Goal: Task Accomplishment & Management: Manage account settings

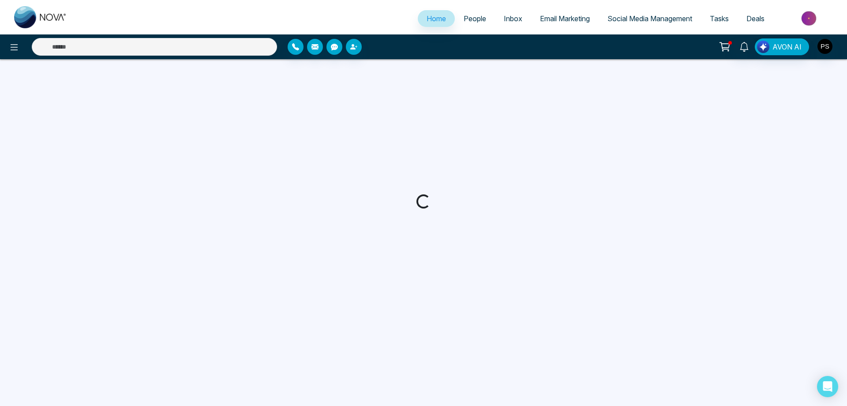
select select "*"
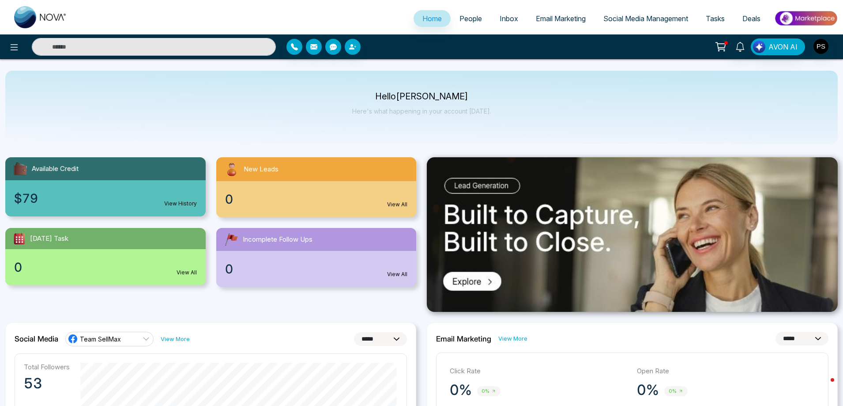
click at [564, 18] on span "Email Marketing" at bounding box center [561, 18] width 50 height 9
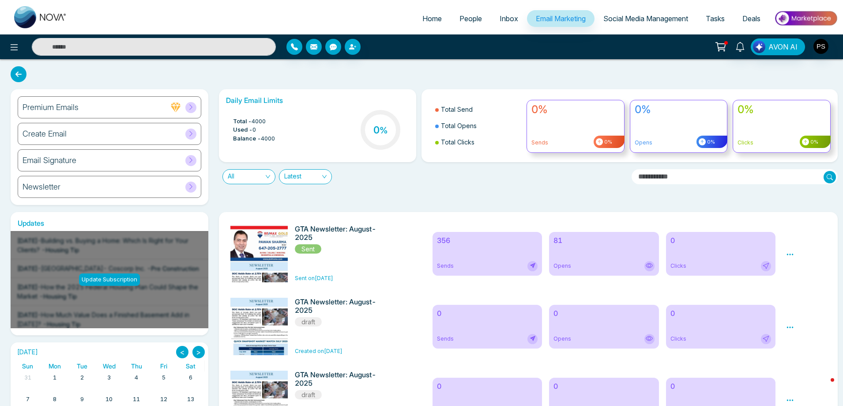
click at [58, 192] on div "Newsletter" at bounding box center [110, 187] width 184 height 22
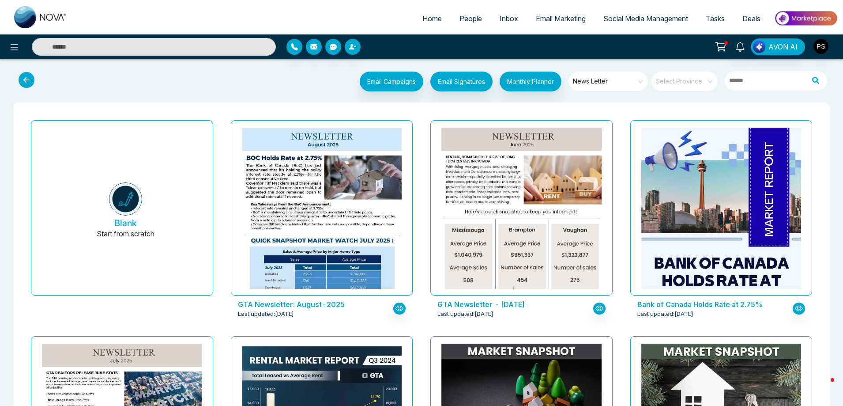
click at [432, 18] on span "Home" at bounding box center [431, 18] width 19 height 9
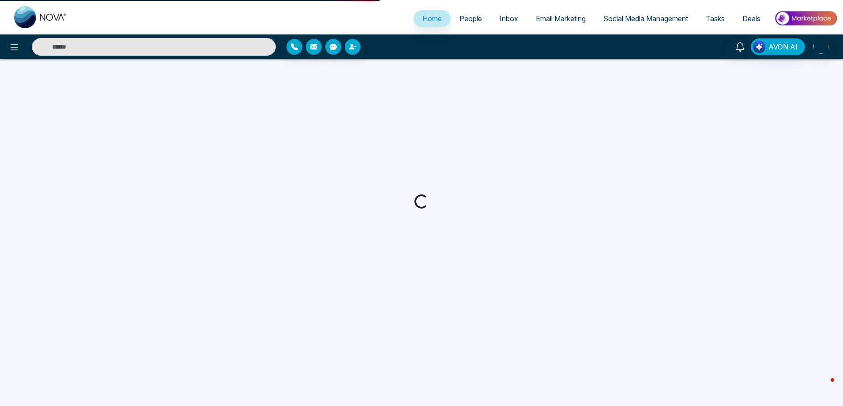
select select "*"
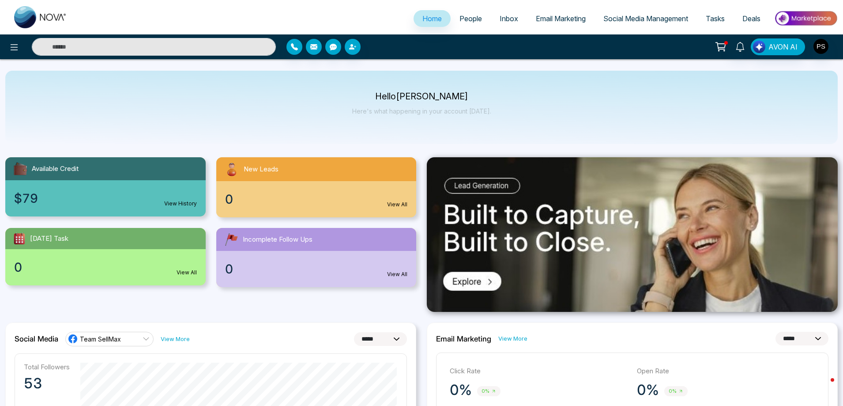
click at [581, 21] on span "Email Marketing" at bounding box center [561, 18] width 50 height 9
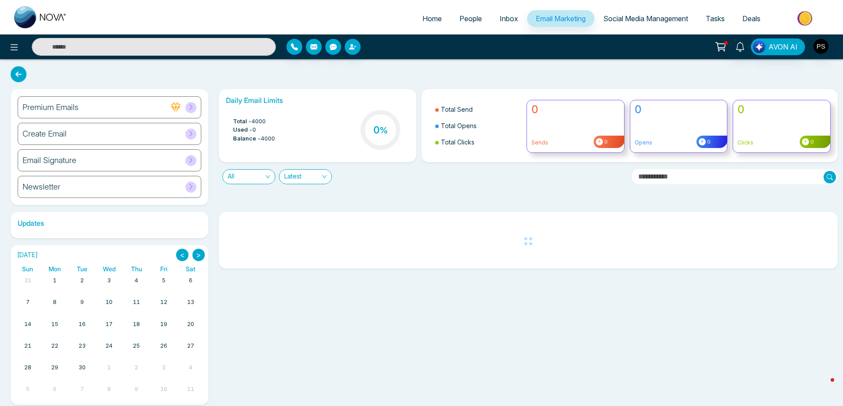
click at [90, 166] on div "Email Signature" at bounding box center [110, 160] width 184 height 22
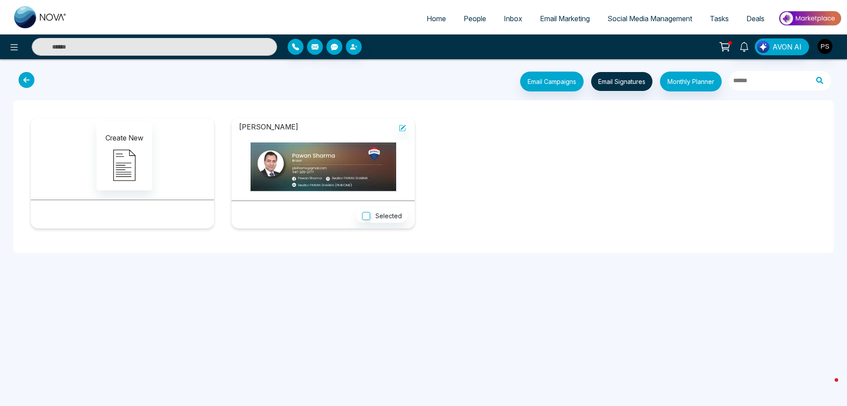
click at [569, 18] on span "Email Marketing" at bounding box center [565, 18] width 50 height 9
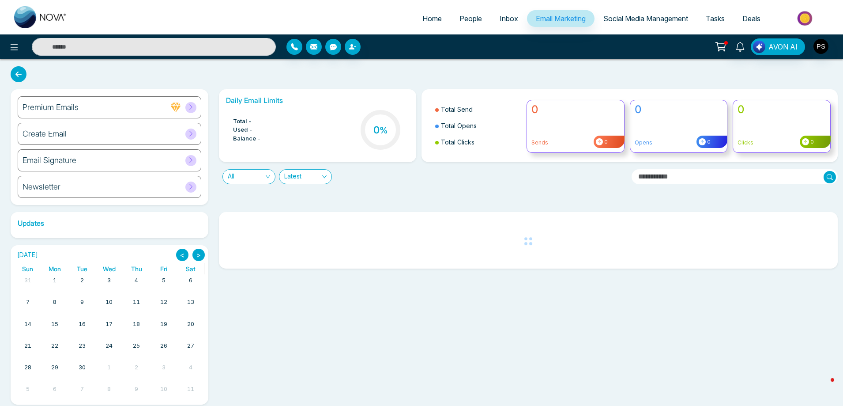
click at [110, 169] on div "Email Signature" at bounding box center [110, 160] width 184 height 22
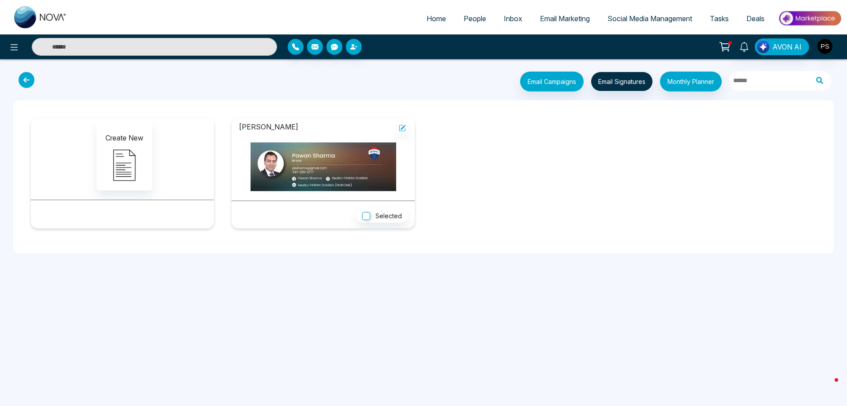
click at [579, 17] on span "Email Marketing" at bounding box center [565, 18] width 50 height 9
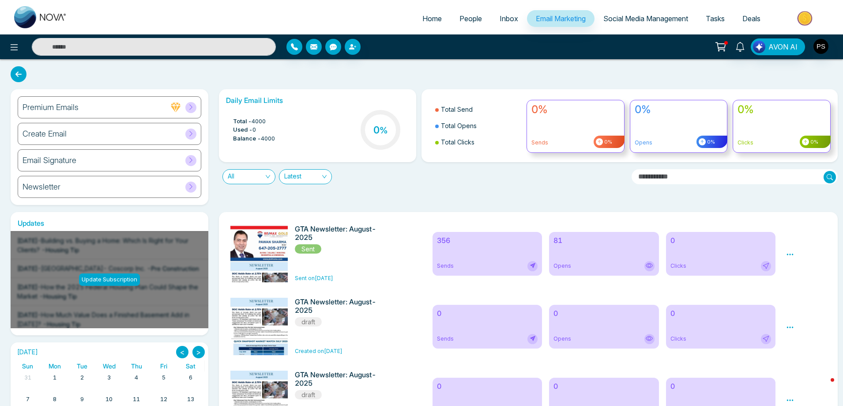
click at [62, 134] on h6 "Create Email" at bounding box center [45, 134] width 44 height 10
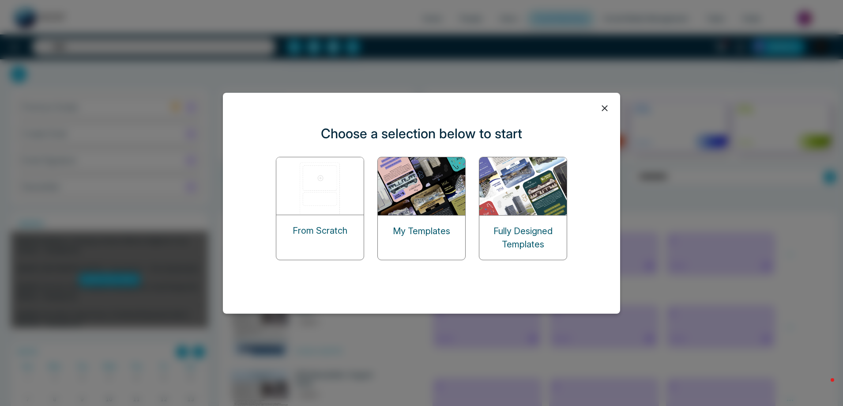
click at [437, 186] on img at bounding box center [422, 186] width 88 height 58
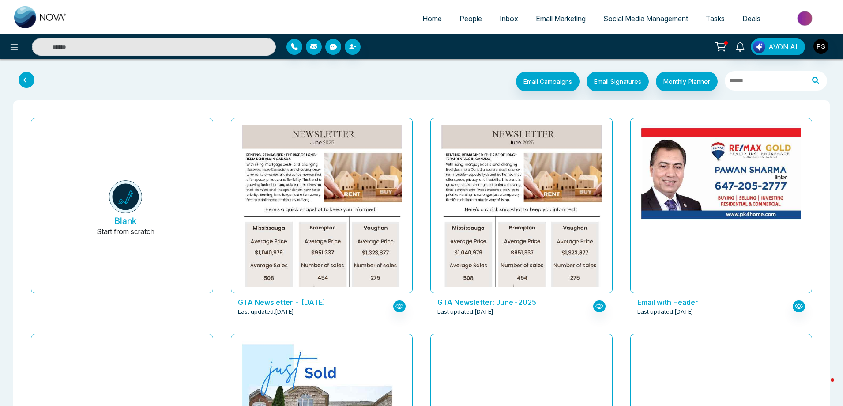
click at [22, 82] on icon at bounding box center [27, 80] width 16 height 16
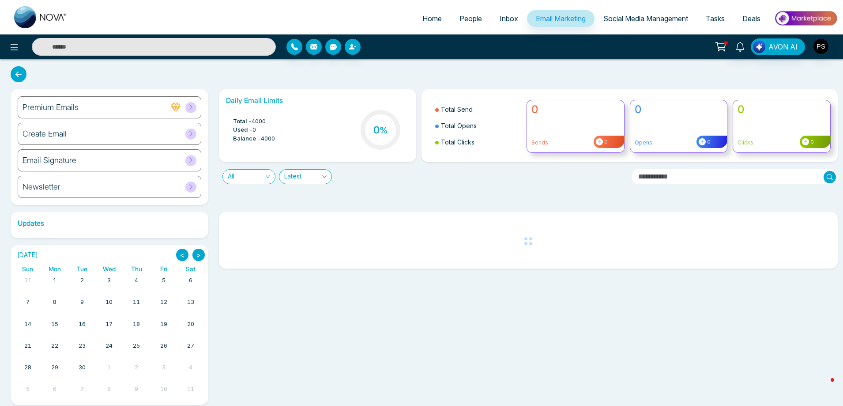
click at [63, 137] on h6 "Create Email" at bounding box center [45, 134] width 44 height 10
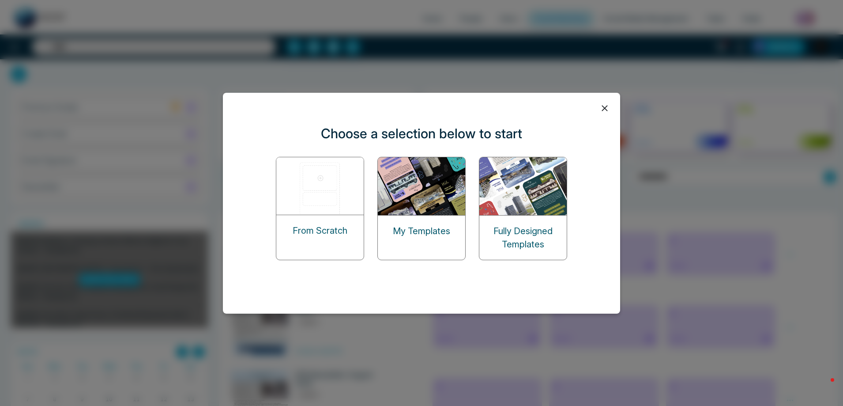
click at [417, 218] on div "My Templates" at bounding box center [421, 230] width 87 height 31
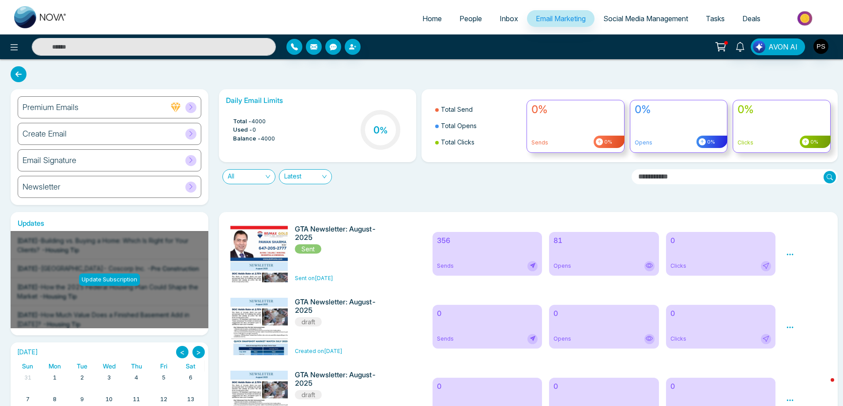
click at [464, 21] on span "People" at bounding box center [470, 18] width 23 height 9
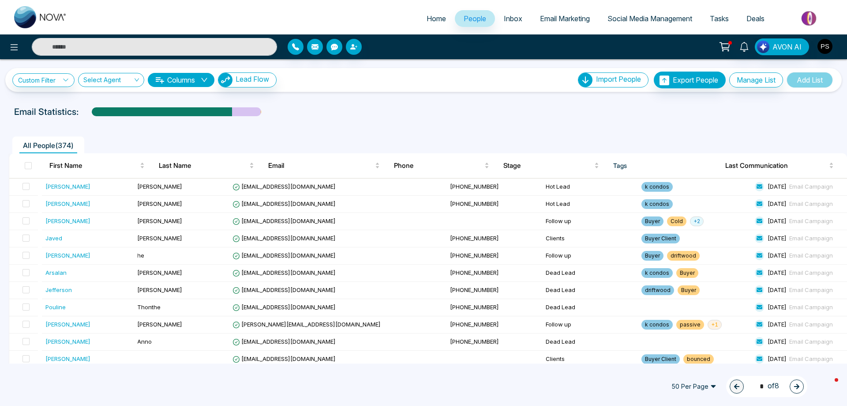
click at [496, 17] on link "Inbox" at bounding box center [513, 18] width 36 height 17
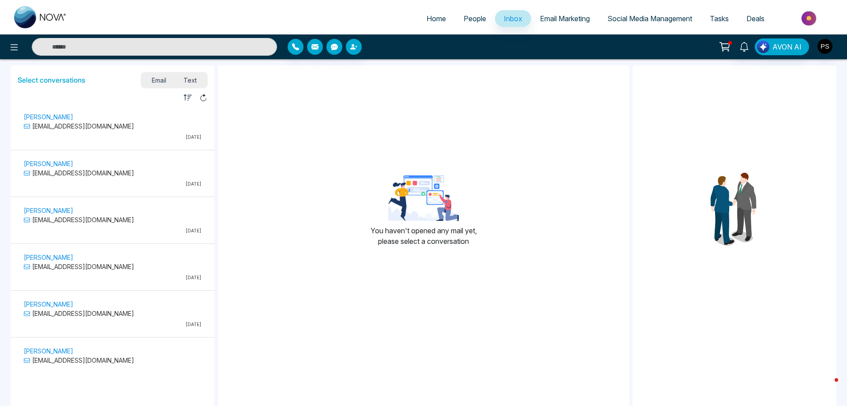
click at [543, 19] on span "Email Marketing" at bounding box center [565, 18] width 50 height 9
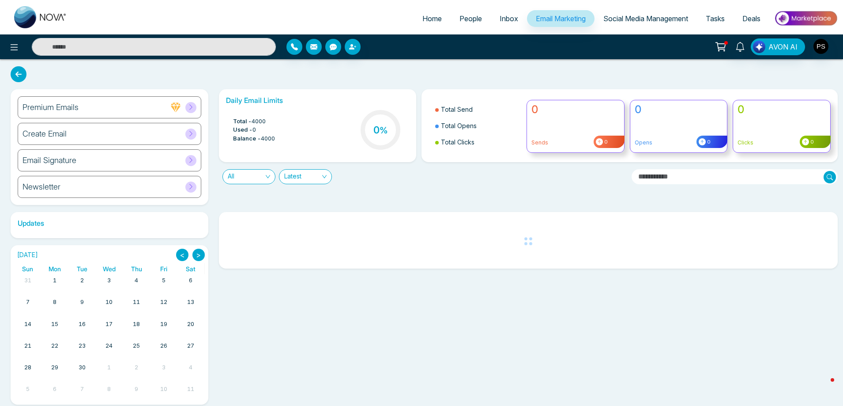
click at [621, 17] on span "Social Media Management" at bounding box center [645, 18] width 85 height 9
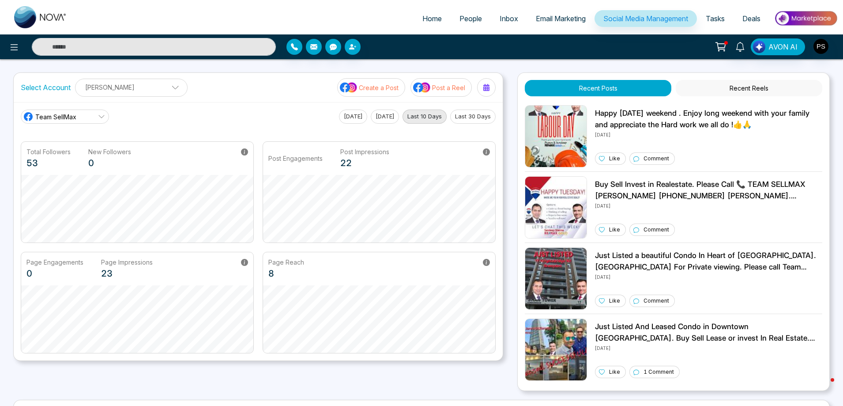
click at [710, 21] on span "Tasks" at bounding box center [715, 18] width 19 height 9
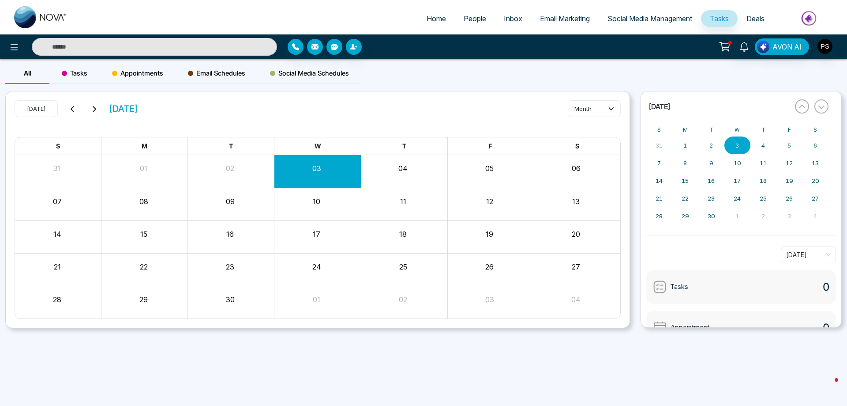
click at [754, 22] on span "Deals" at bounding box center [756, 18] width 18 height 9
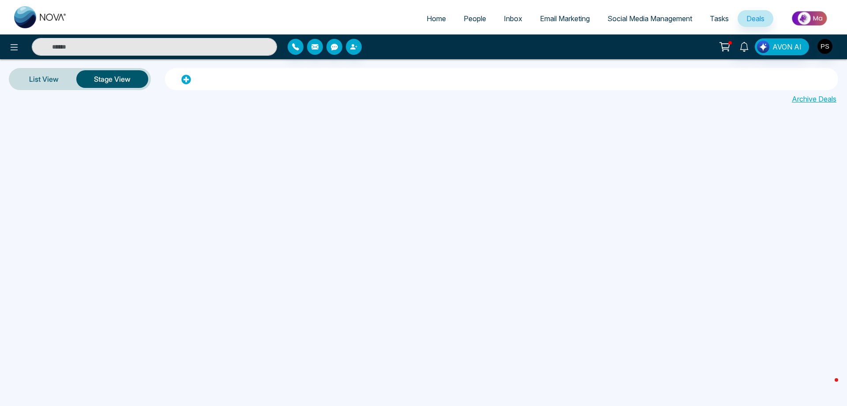
click at [715, 19] on span "Tasks" at bounding box center [719, 18] width 19 height 9
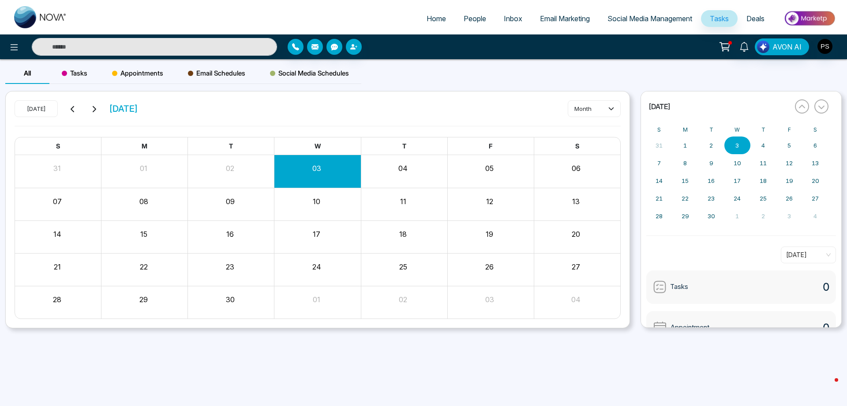
click at [680, 21] on span "Social Media Management" at bounding box center [650, 18] width 85 height 9
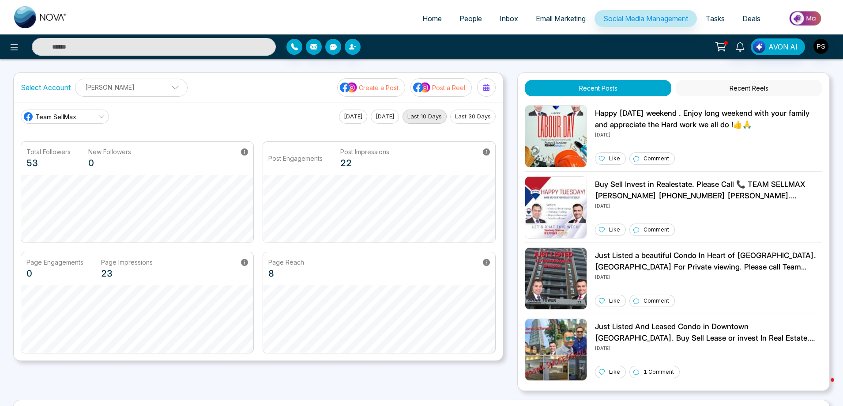
click at [548, 21] on span "Email Marketing" at bounding box center [561, 18] width 50 height 9
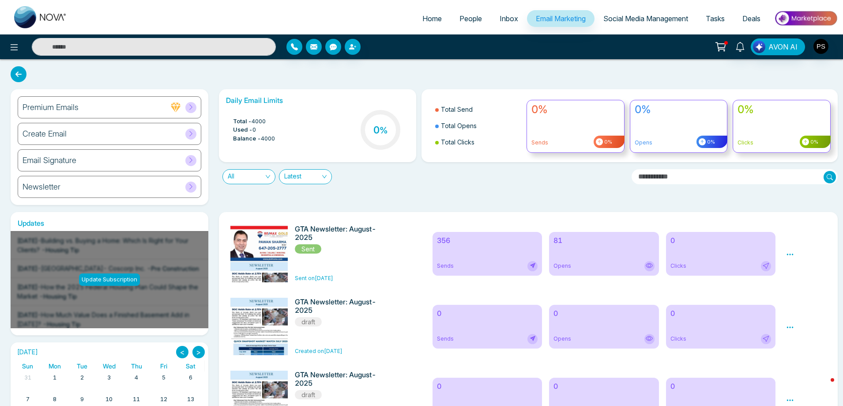
click at [505, 23] on span "Inbox" at bounding box center [509, 18] width 19 height 9
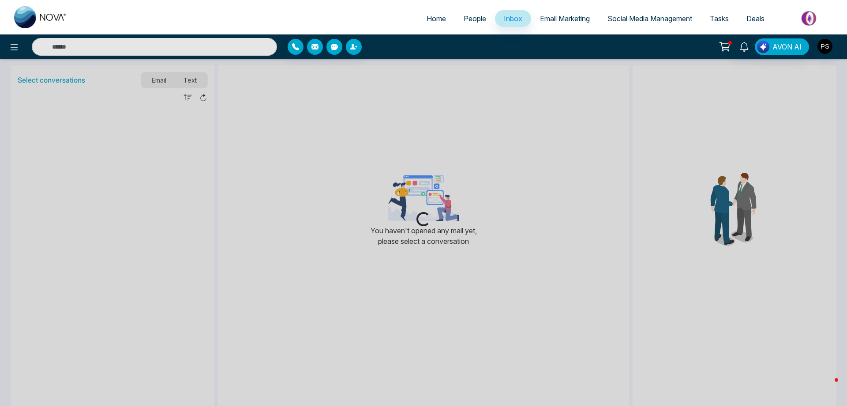
click at [473, 19] on span "People" at bounding box center [475, 18] width 23 height 9
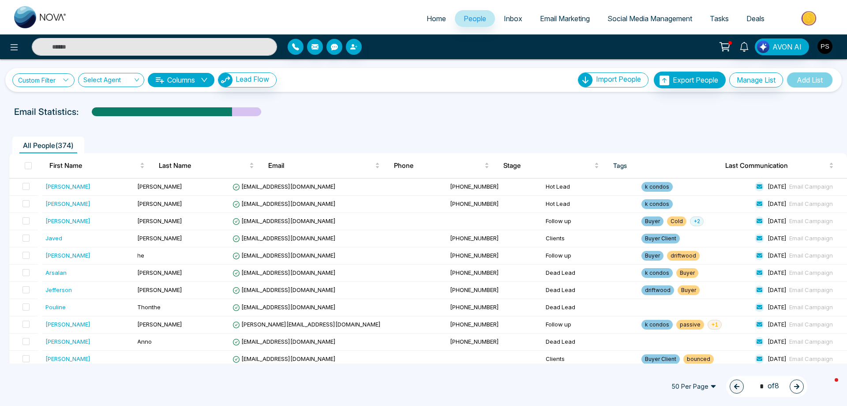
click at [66, 78] on icon at bounding box center [66, 80] width 6 height 6
click at [370, 99] on div "Custom Filter Choose a filter Cancel Apply Select Agent Columns Lead Flow Impor…" at bounding box center [423, 211] width 847 height 304
click at [62, 79] on link "Custom Filter" at bounding box center [43, 80] width 62 height 14
click at [101, 102] on div "Choose a filter" at bounding box center [64, 102] width 88 height 17
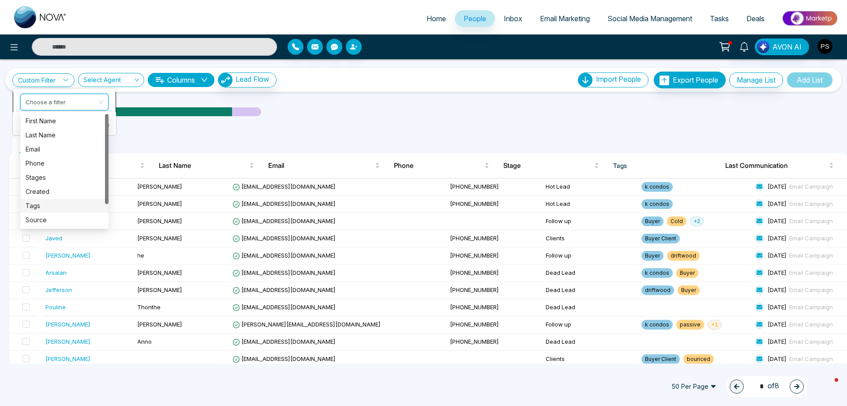
click at [56, 202] on div "Tags" at bounding box center [65, 206] width 78 height 10
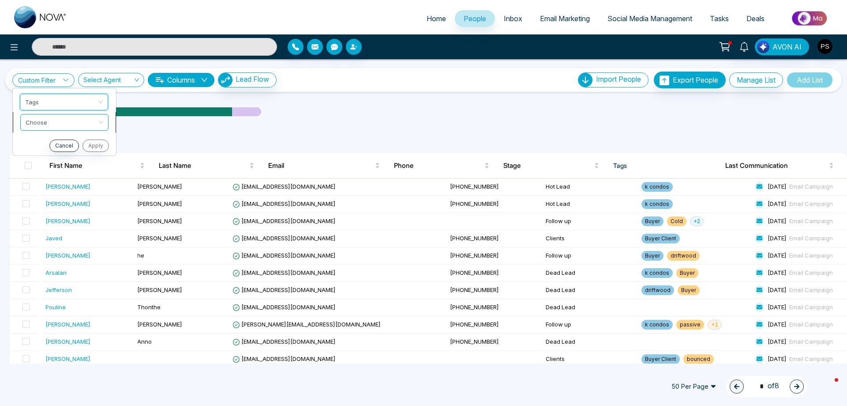
click at [90, 127] on input "search" at bounding box center [61, 120] width 71 height 13
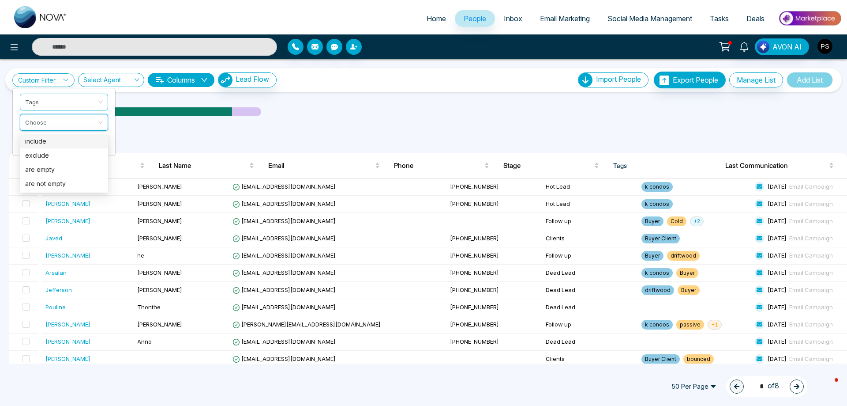
click at [200, 120] on div at bounding box center [423, 120] width 837 height 4
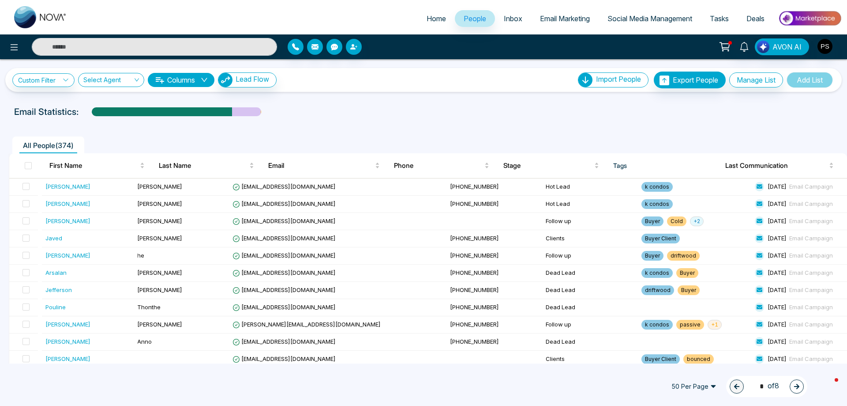
click at [207, 78] on icon "down" at bounding box center [204, 79] width 7 height 7
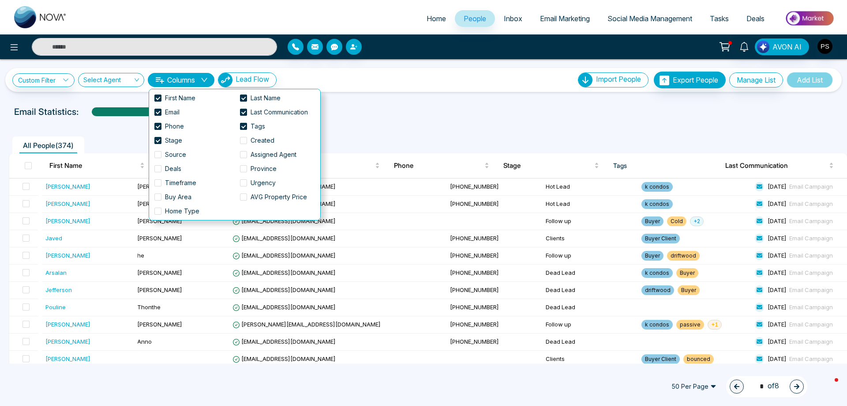
click at [358, 110] on div "Email Statistics:" at bounding box center [423, 111] width 819 height 13
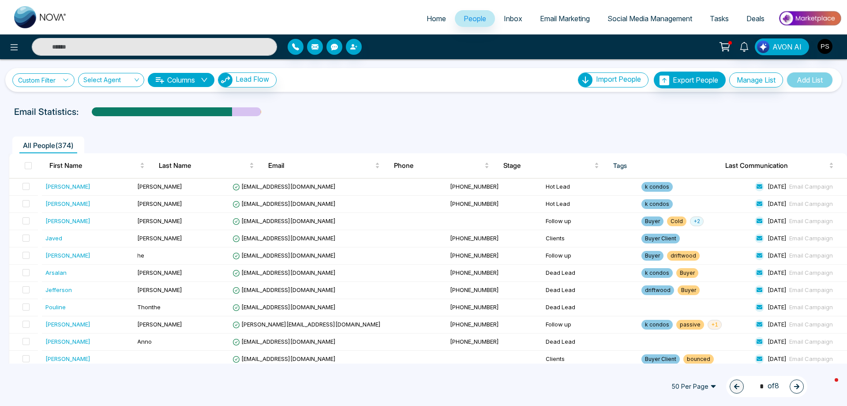
click at [68, 79] on icon at bounding box center [66, 80] width 6 height 6
click at [40, 121] on input "search" at bounding box center [61, 120] width 71 height 13
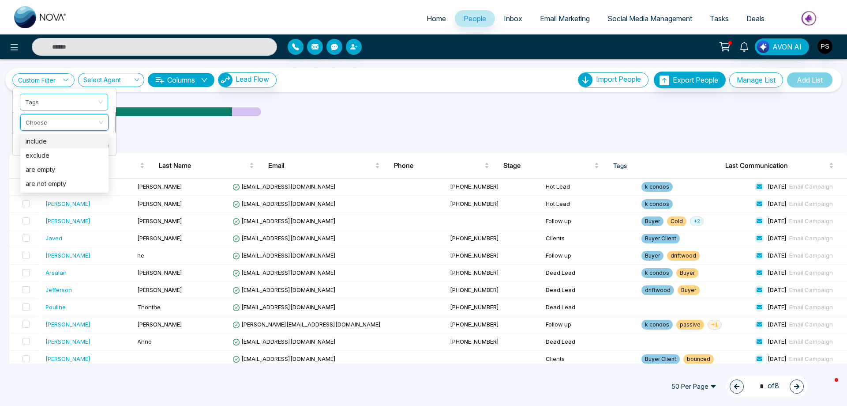
click at [75, 144] on div "include" at bounding box center [65, 141] width 78 height 10
click at [81, 145] on input "search" at bounding box center [61, 141] width 71 height 13
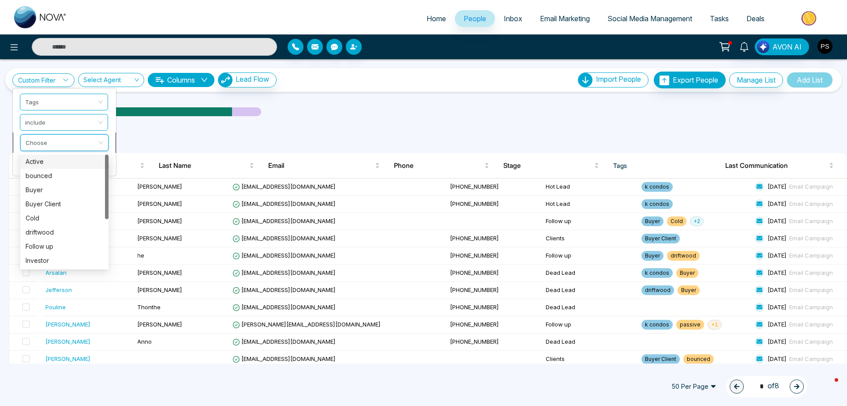
click at [60, 165] on div "Active" at bounding box center [65, 162] width 78 height 10
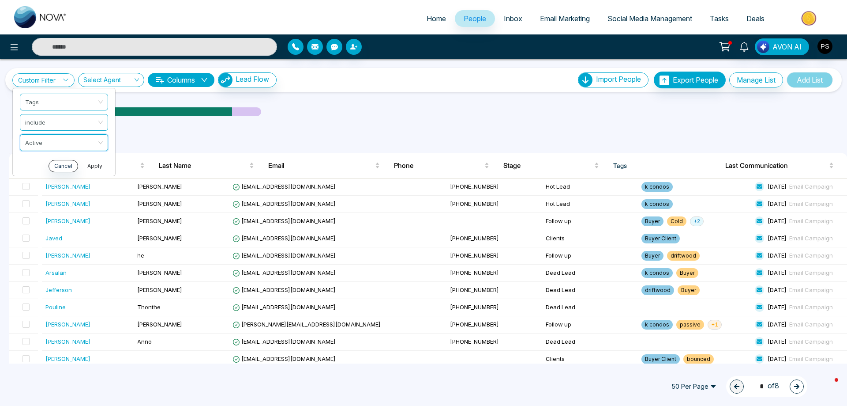
click at [96, 165] on button "Apply" at bounding box center [95, 166] width 26 height 12
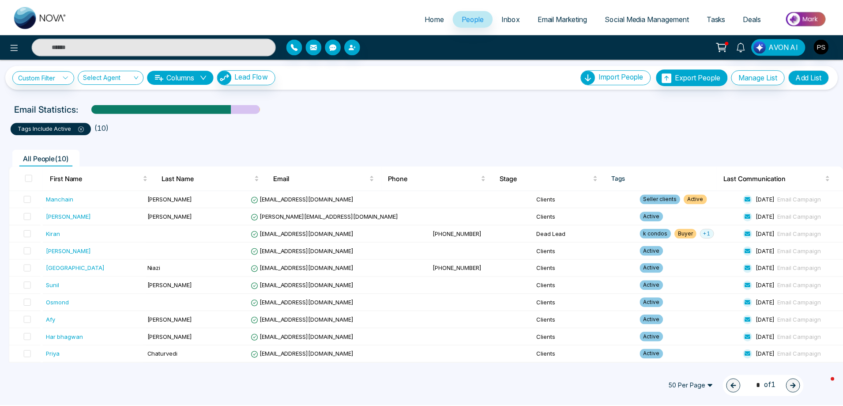
scroll to position [3, 0]
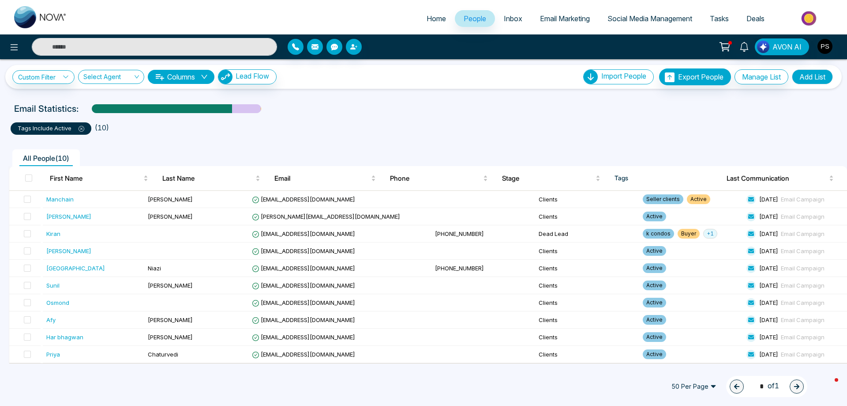
click at [79, 129] on icon at bounding box center [82, 129] width 6 height 6
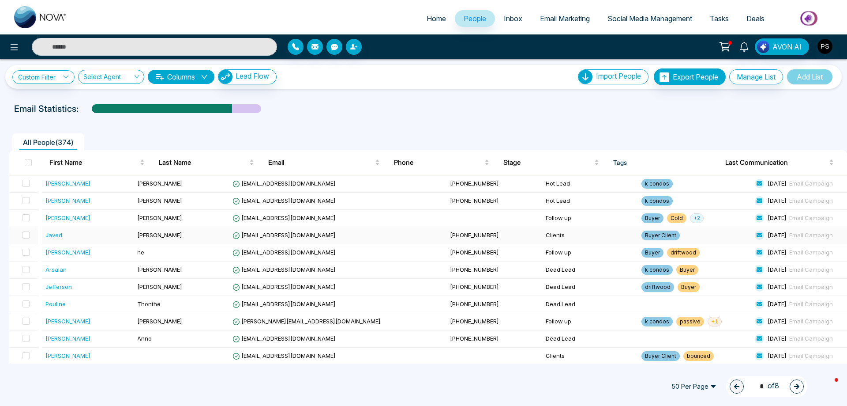
click at [447, 241] on td "[PHONE_NUMBER]" at bounding box center [495, 235] width 96 height 17
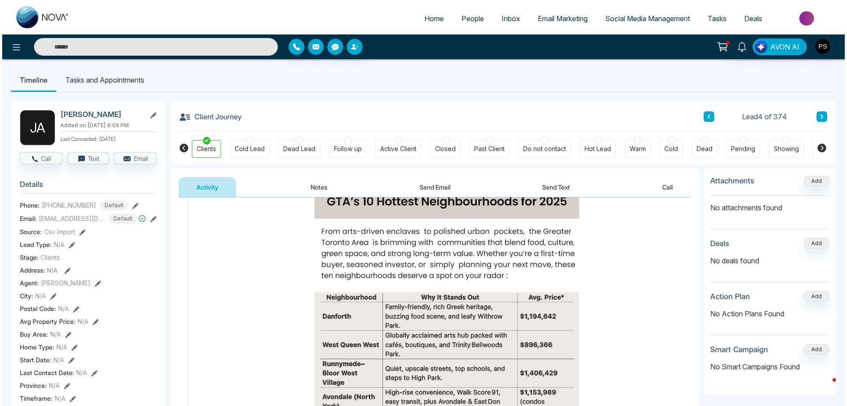
scroll to position [2515, 0]
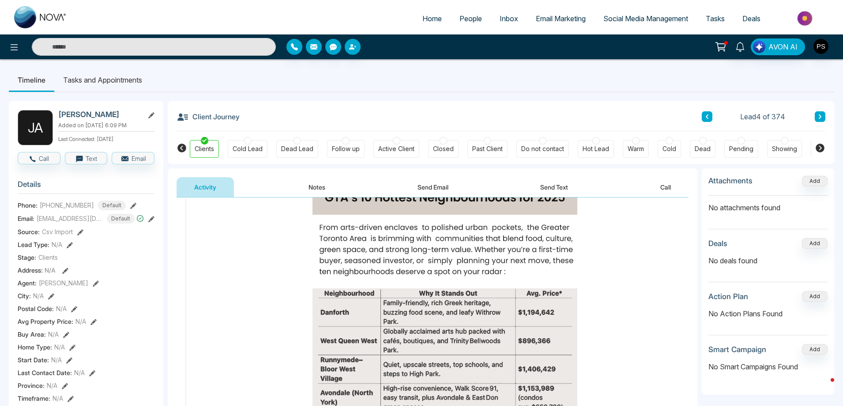
click at [423, 17] on span "Home" at bounding box center [431, 18] width 19 height 9
select select "*"
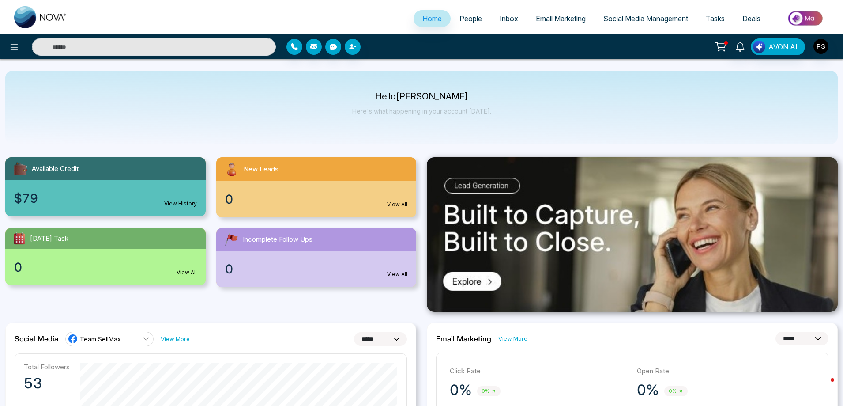
click at [470, 11] on link "People" at bounding box center [471, 18] width 40 height 17
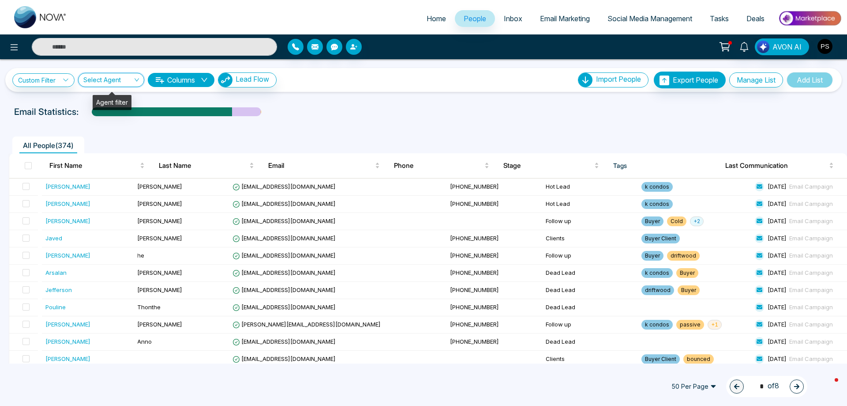
click at [124, 81] on input "search" at bounding box center [107, 81] width 49 height 17
click at [310, 101] on div "Custom Filter Choose a filter Cancel Apply Select Agent 2331 Show All [PERSON_N…" at bounding box center [423, 211] width 847 height 304
click at [42, 81] on link "Custom Filter" at bounding box center [43, 80] width 62 height 14
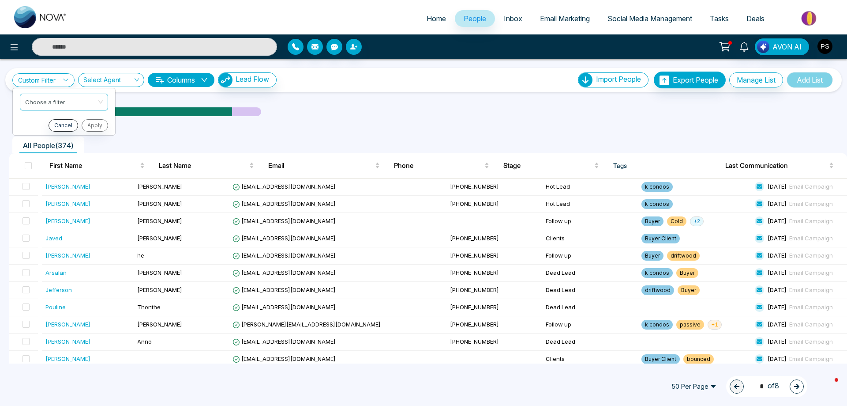
click at [15, 46] on icon at bounding box center [14, 47] width 11 height 11
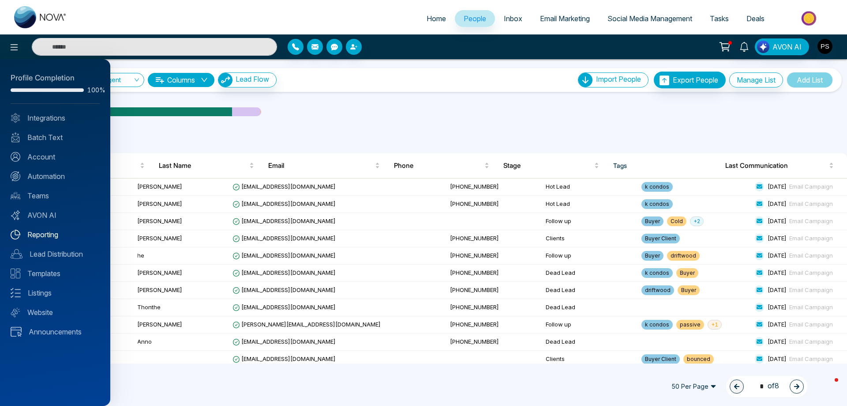
click at [39, 231] on link "Reporting" at bounding box center [55, 234] width 89 height 11
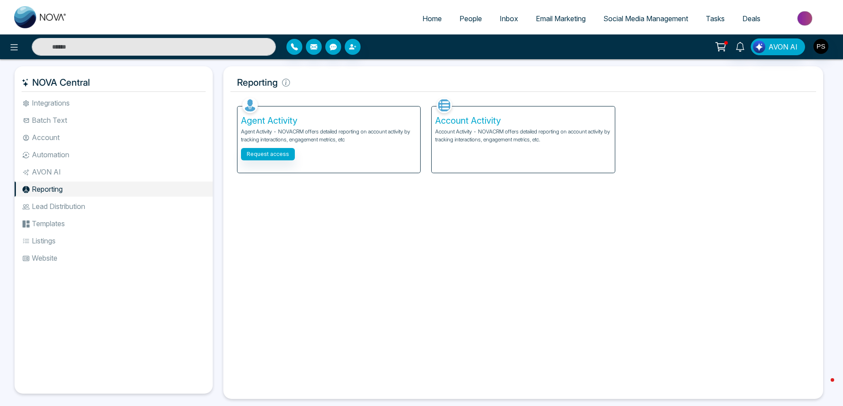
click at [53, 139] on li "Account" at bounding box center [114, 137] width 198 height 15
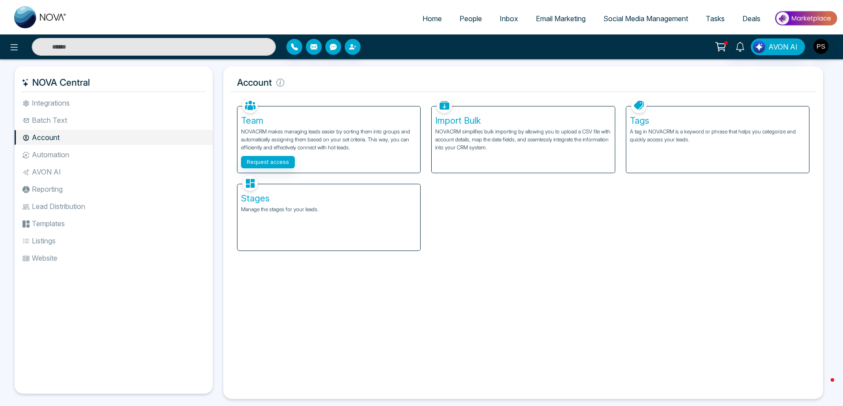
click at [635, 115] on div "Tags A tag in NOVACRM is a keyword or phrase that helps you categorize and quic…" at bounding box center [717, 139] width 183 height 66
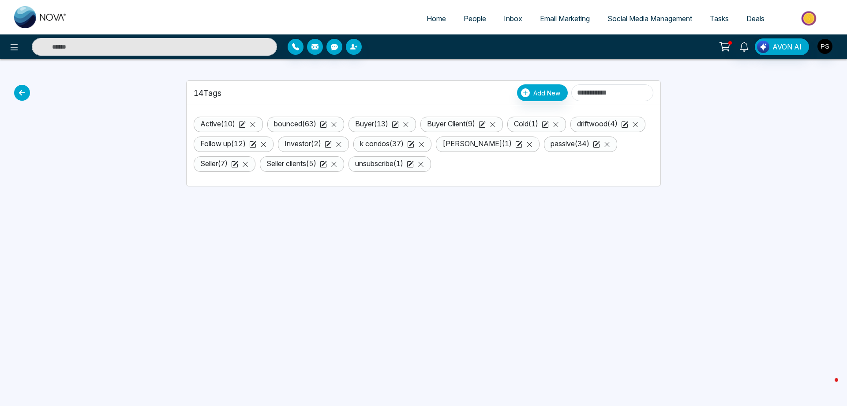
click at [403, 164] on link "unsubscribe ( 1 )" at bounding box center [379, 163] width 48 height 9
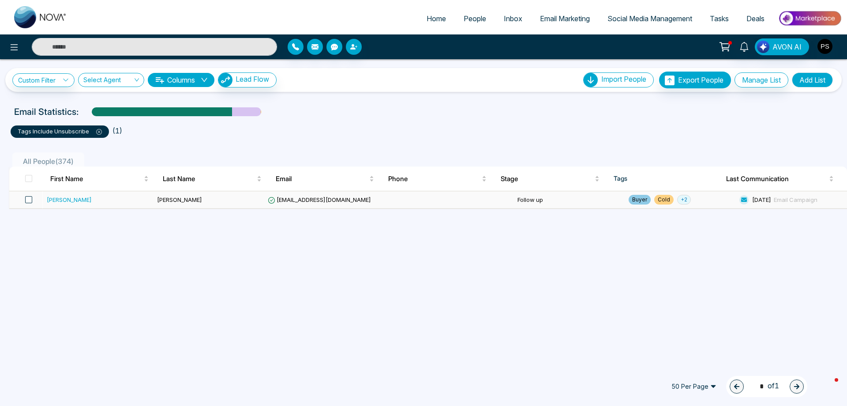
click at [29, 199] on span at bounding box center [28, 199] width 7 height 7
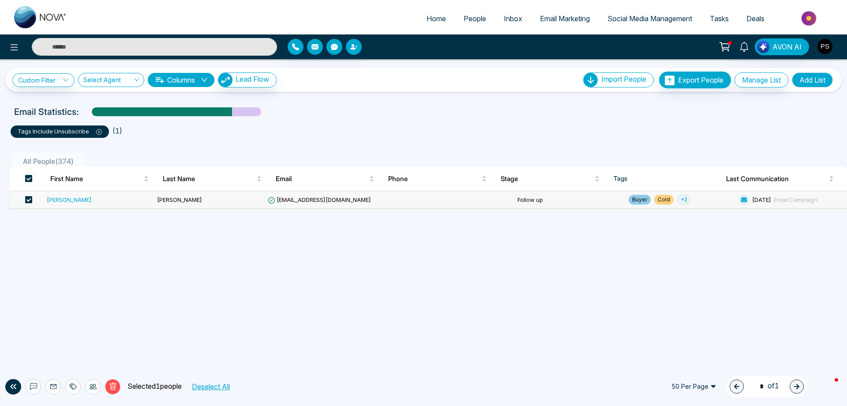
click at [32, 201] on span at bounding box center [28, 199] width 7 height 7
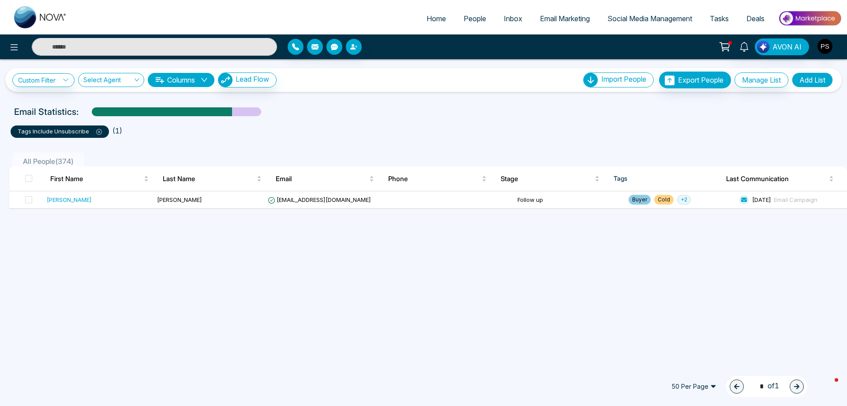
click at [469, 20] on span "People" at bounding box center [475, 18] width 23 height 9
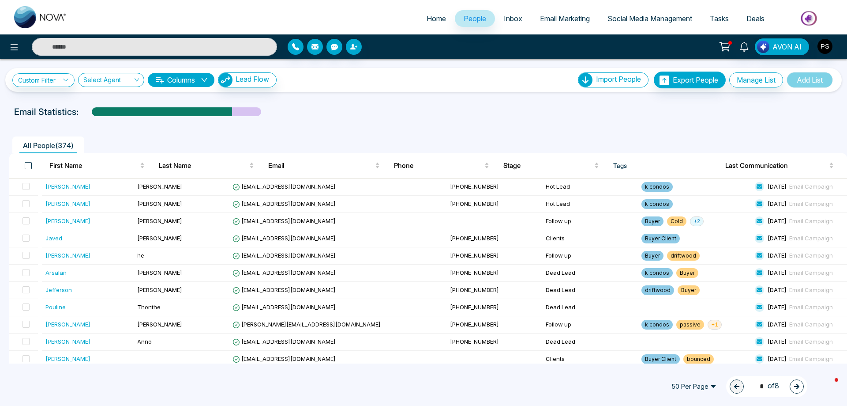
click at [27, 162] on span at bounding box center [28, 165] width 7 height 7
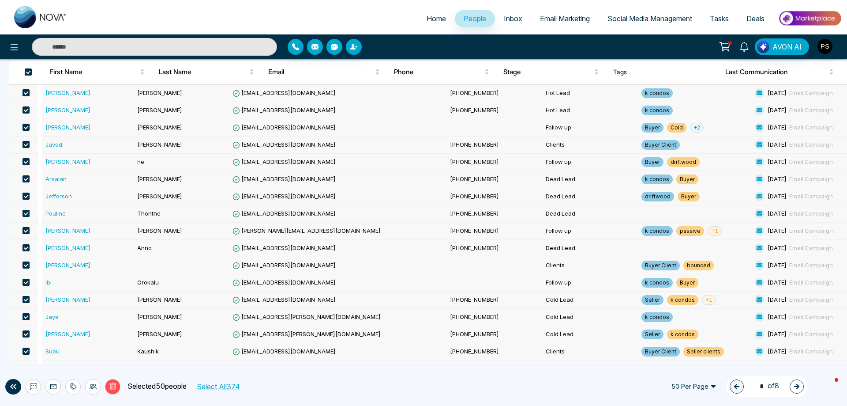
scroll to position [88, 0]
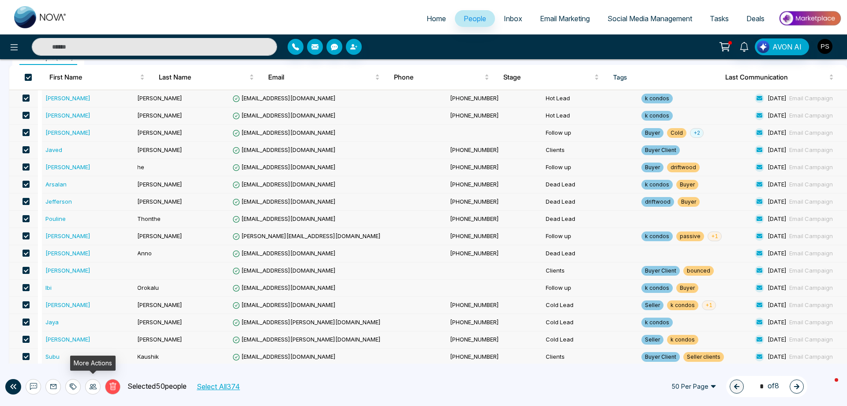
click at [93, 385] on icon at bounding box center [93, 385] width 7 height 5
click at [673, 64] on ul "All People ( 374 )" at bounding box center [404, 56] width 790 height 17
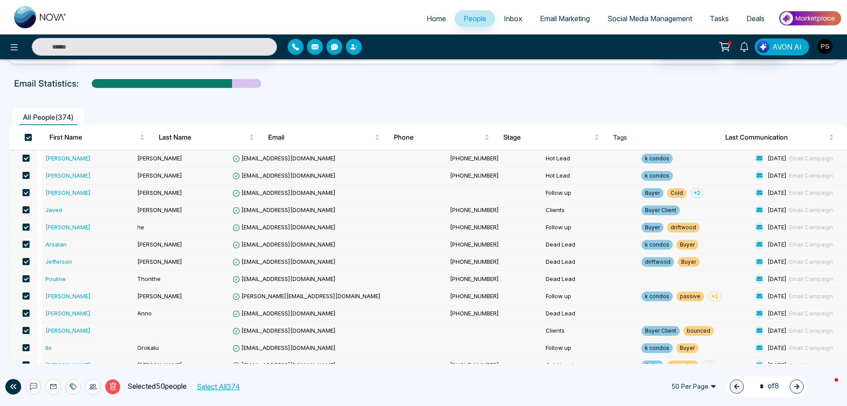
scroll to position [0, 0]
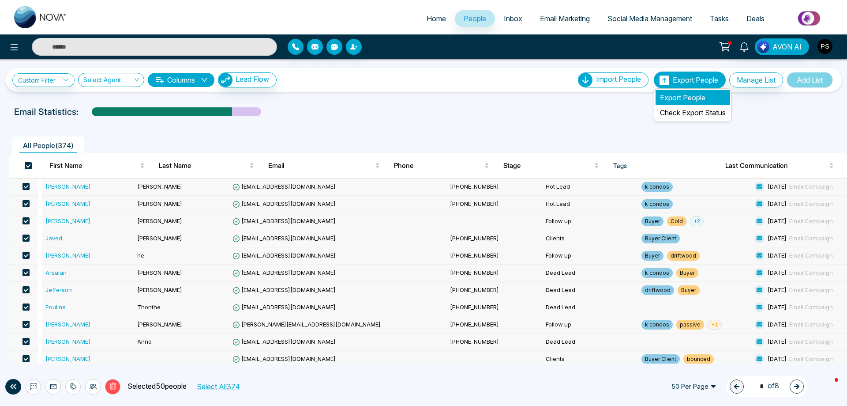
click at [683, 95] on li "Export People" at bounding box center [693, 97] width 75 height 15
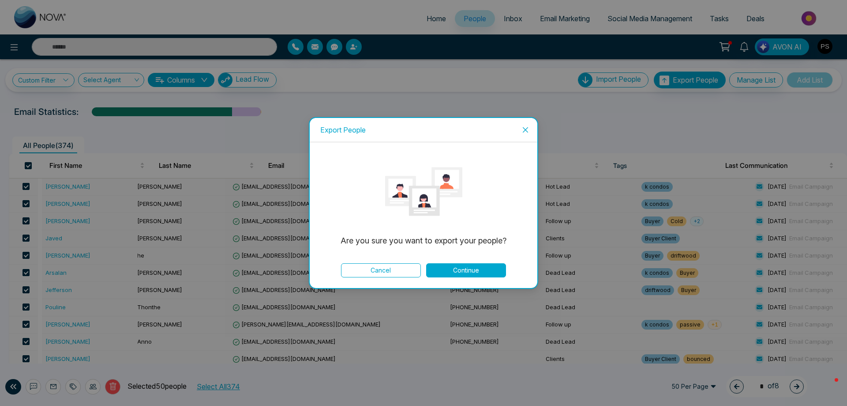
click at [483, 270] on button "Continue" at bounding box center [466, 270] width 80 height 14
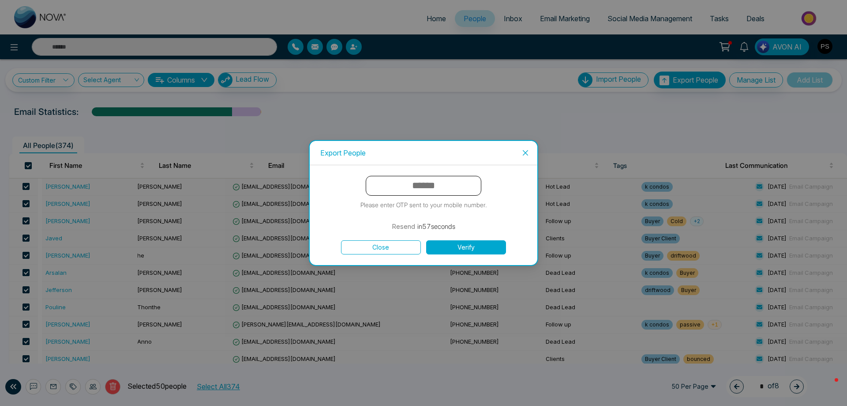
click at [410, 186] on input "text" at bounding box center [424, 186] width 116 height 20
type input "*"
type input "******"
click at [493, 244] on button "Verify" at bounding box center [466, 247] width 80 height 14
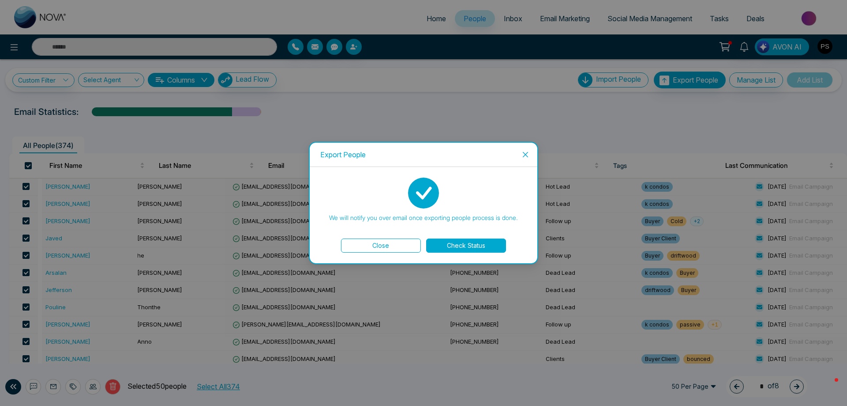
click at [484, 246] on button "Check Status" at bounding box center [466, 245] width 80 height 14
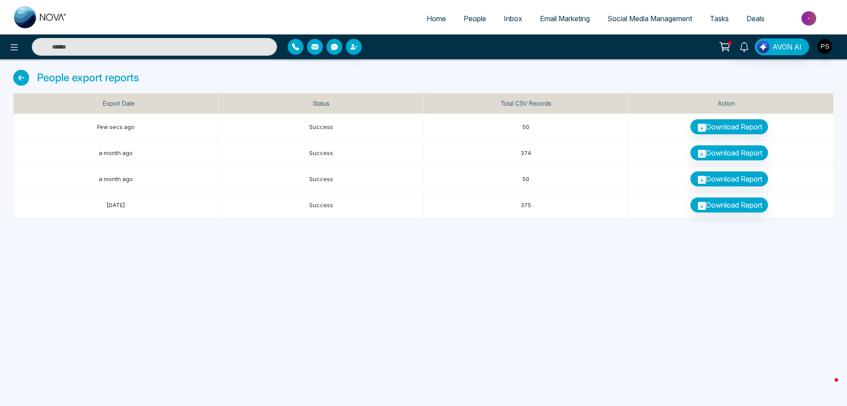
click at [472, 19] on span "People" at bounding box center [475, 18] width 23 height 9
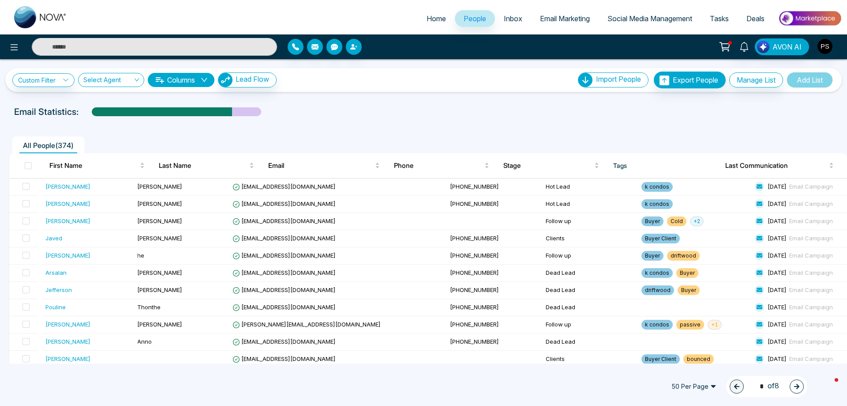
click at [41, 145] on span "All People ( 374 )" at bounding box center [48, 145] width 58 height 9
click at [27, 164] on span at bounding box center [28, 165] width 7 height 7
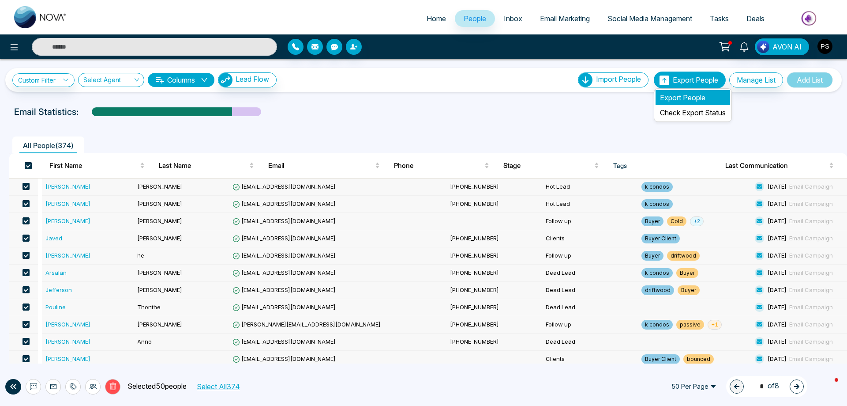
click at [674, 96] on li "Export People" at bounding box center [693, 97] width 75 height 15
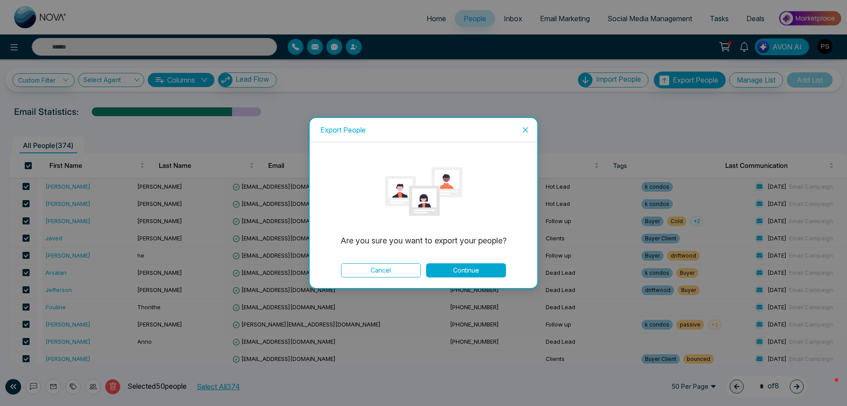
click at [489, 271] on button "Continue" at bounding box center [466, 270] width 80 height 14
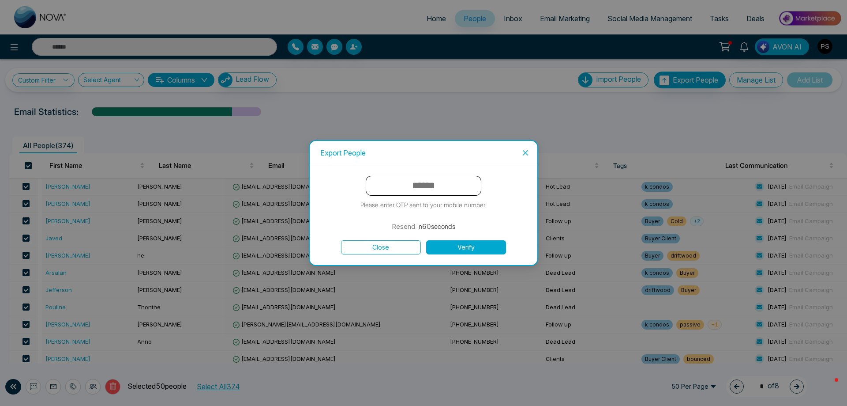
click at [420, 179] on input "text" at bounding box center [424, 186] width 116 height 20
type input "******"
click at [459, 247] on button "Verify" at bounding box center [466, 247] width 80 height 14
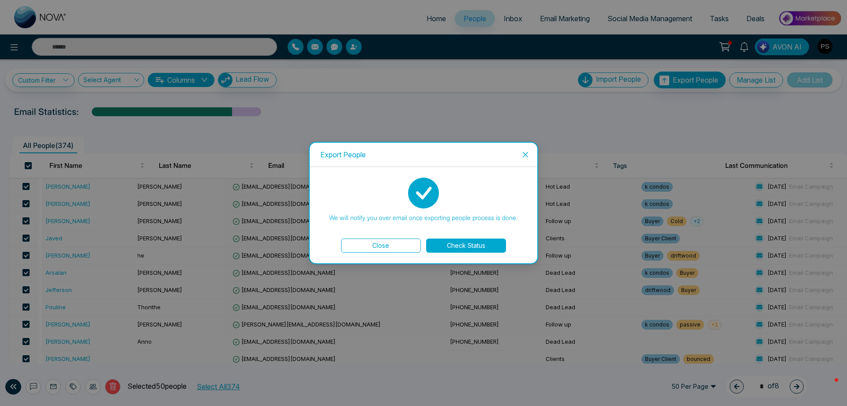
click at [459, 247] on button "Check Status" at bounding box center [466, 245] width 80 height 14
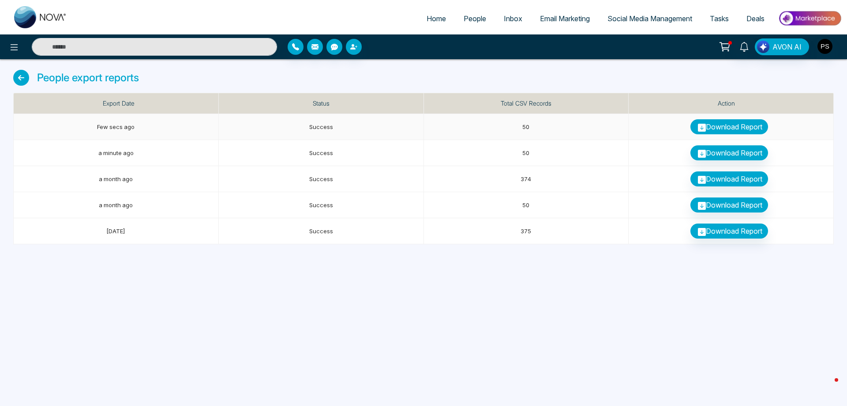
click at [710, 128] on link "Download Report" at bounding box center [730, 126] width 78 height 15
click at [22, 78] on icon at bounding box center [21, 78] width 16 height 16
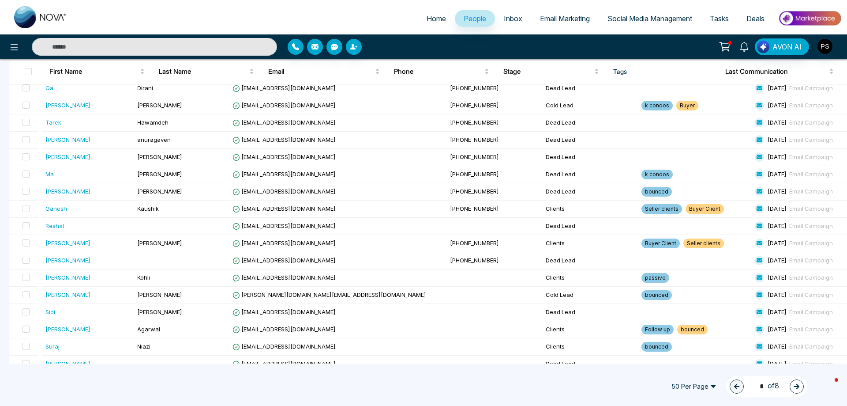
scroll to position [455, 0]
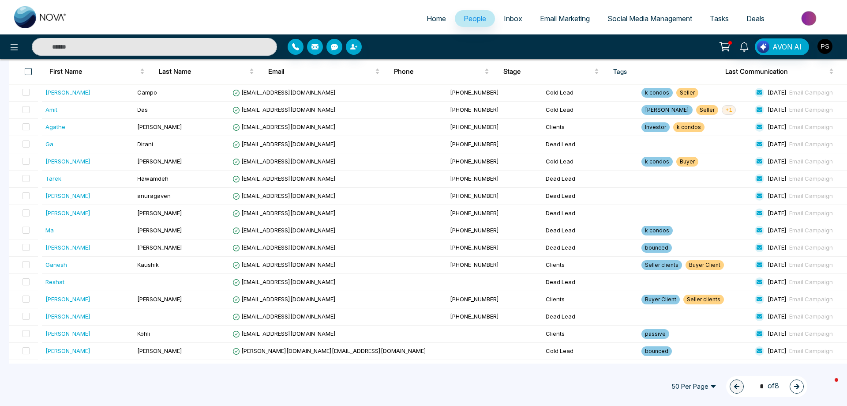
click at [29, 74] on span at bounding box center [28, 71] width 7 height 7
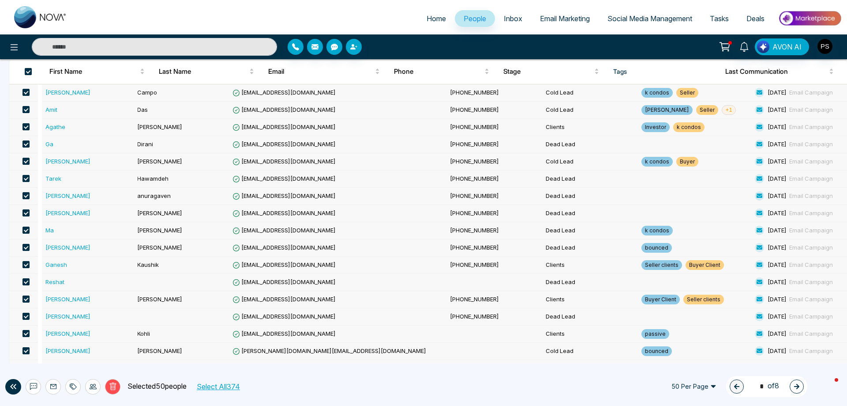
scroll to position [676, 0]
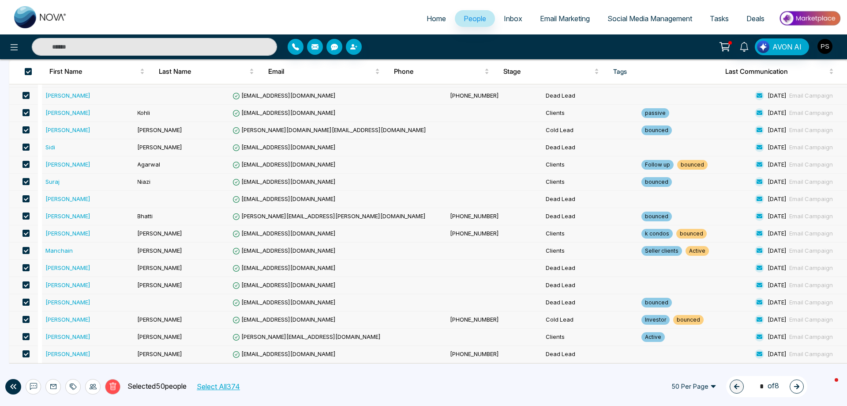
click at [211, 384] on button "Select All 374" at bounding box center [217, 385] width 49 height 11
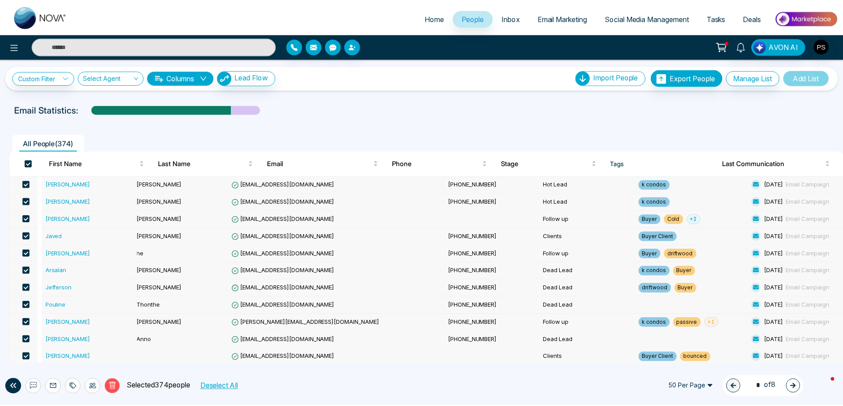
scroll to position [0, 0]
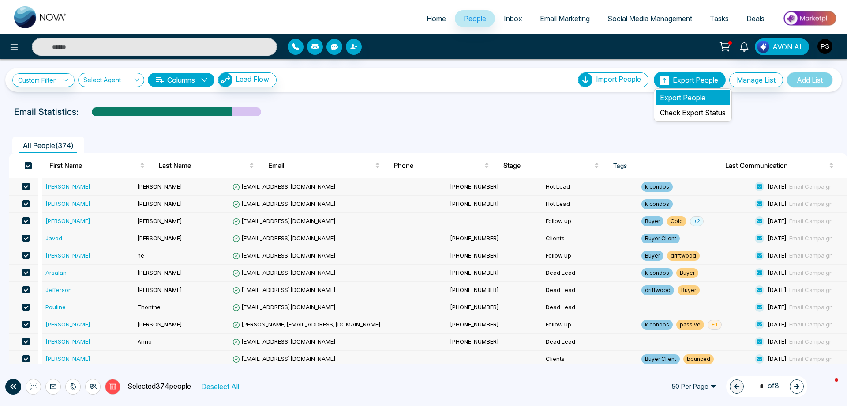
click at [669, 95] on li "Export People" at bounding box center [693, 97] width 75 height 15
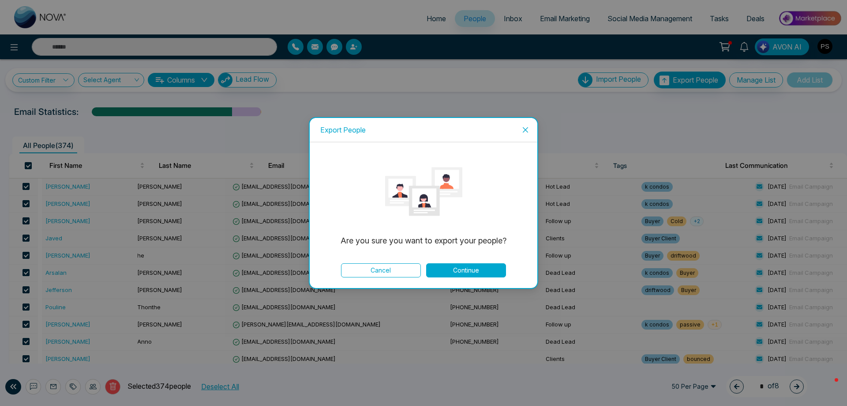
click at [492, 268] on button "Continue" at bounding box center [466, 270] width 80 height 14
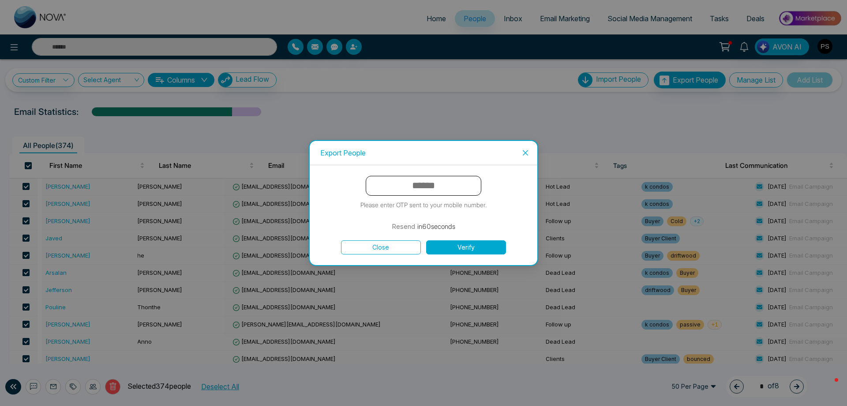
click at [425, 184] on input "text" at bounding box center [424, 186] width 116 height 20
type input "******"
click at [483, 241] on button "Verify" at bounding box center [466, 247] width 80 height 14
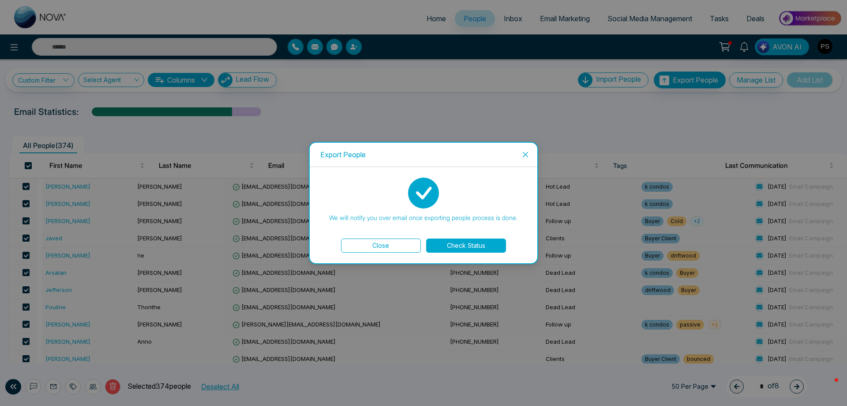
click at [484, 241] on button "Check Status" at bounding box center [466, 245] width 80 height 14
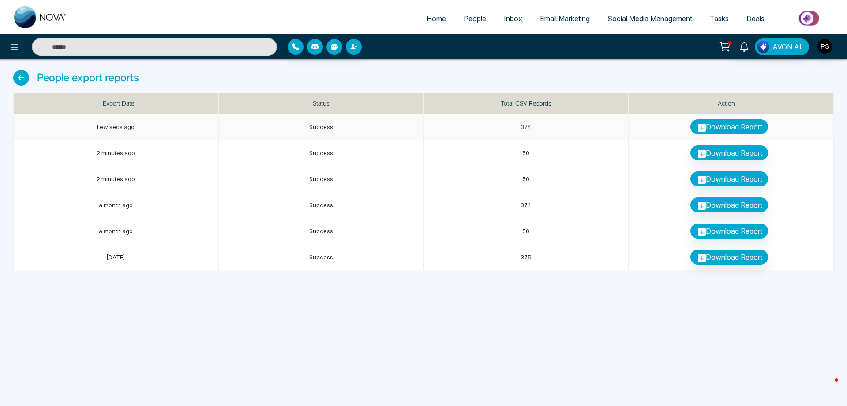
click at [737, 122] on link "Download Report" at bounding box center [730, 126] width 78 height 15
click at [440, 15] on span "Home" at bounding box center [436, 18] width 19 height 9
select select "*"
